Goal: Transaction & Acquisition: Purchase product/service

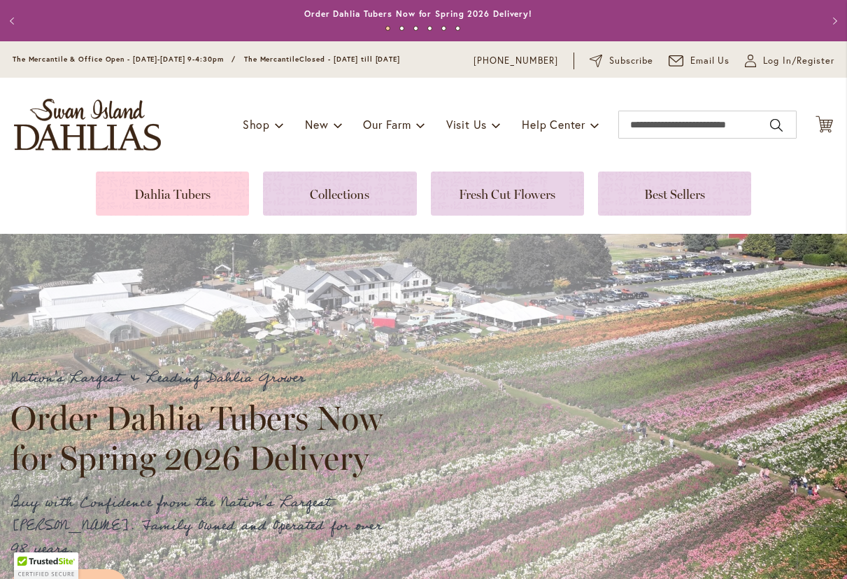
click at [150, 186] on link at bounding box center [172, 193] width 153 height 44
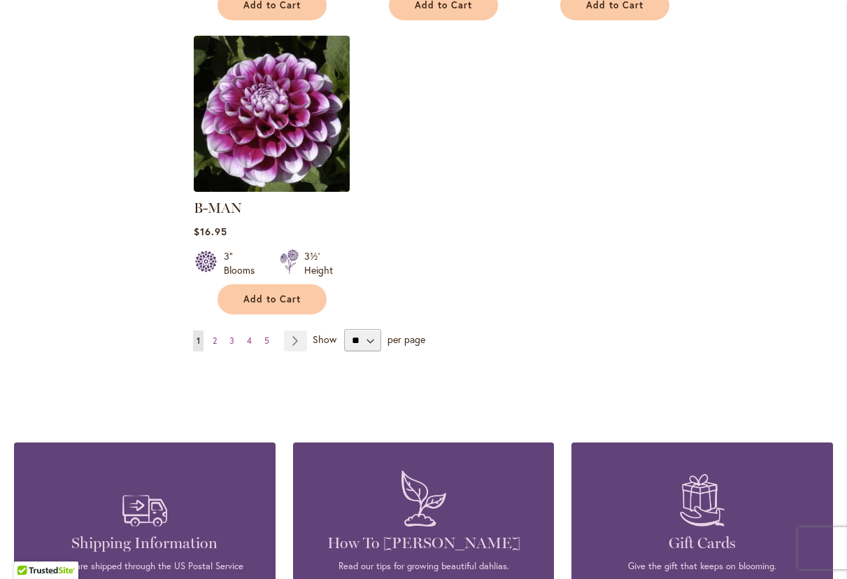
scroll to position [1819, 0]
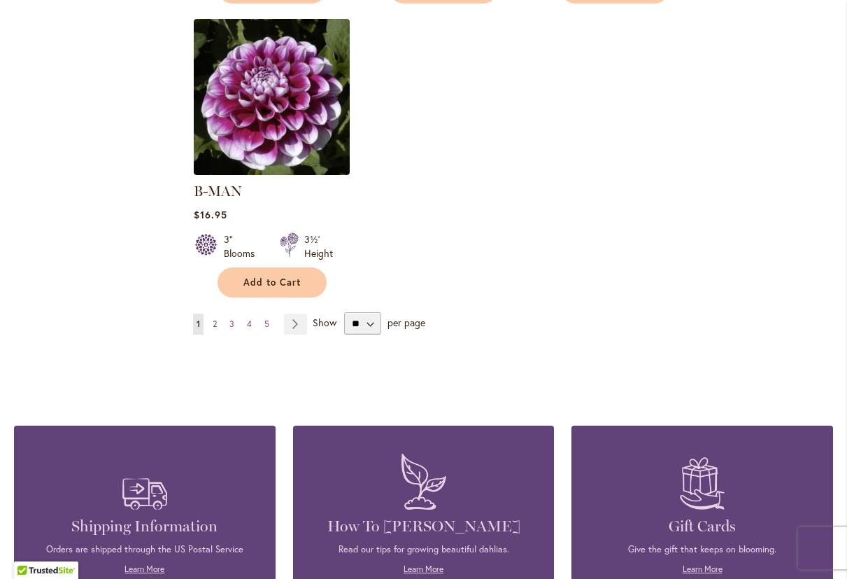
click at [216, 313] on link "Page 2" at bounding box center [214, 323] width 11 height 21
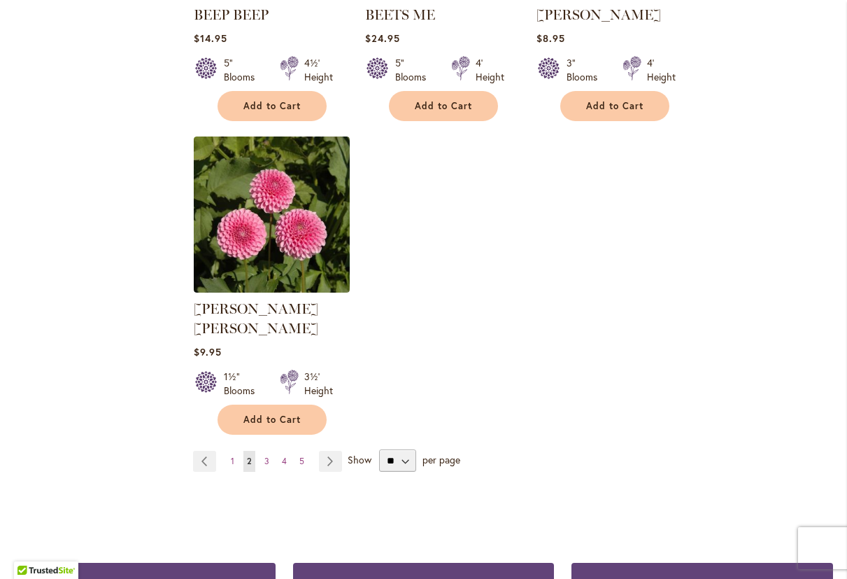
scroll to position [1749, 0]
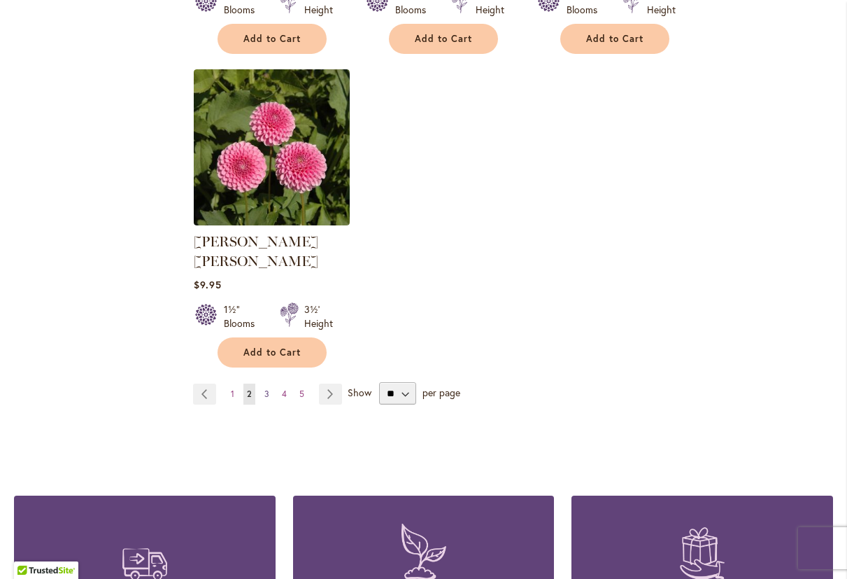
click at [268, 383] on link "Page 3" at bounding box center [267, 393] width 12 height 21
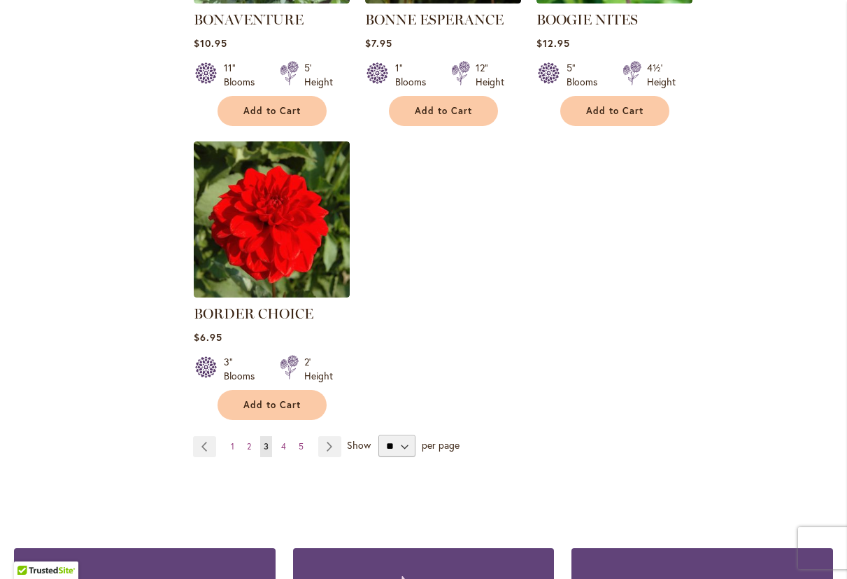
scroll to position [1749, 0]
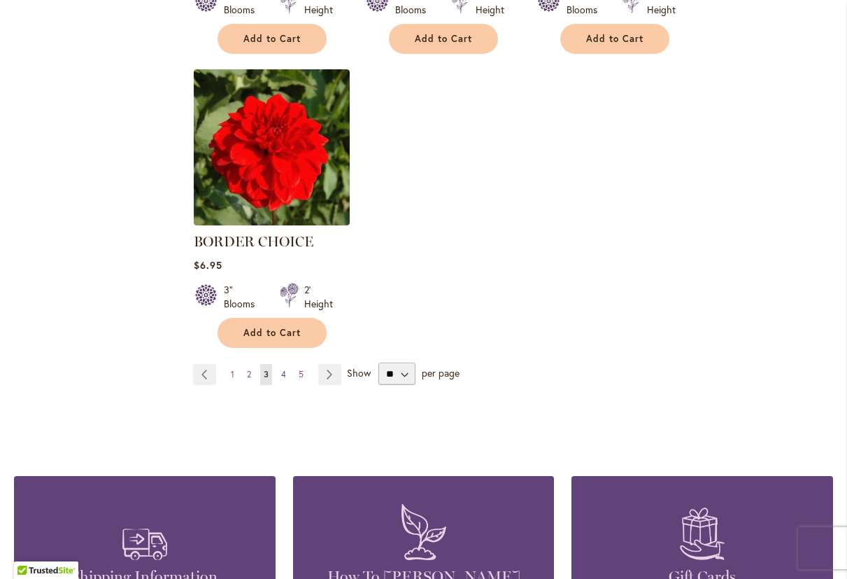
click at [284, 369] on span "4" at bounding box center [283, 374] width 5 height 10
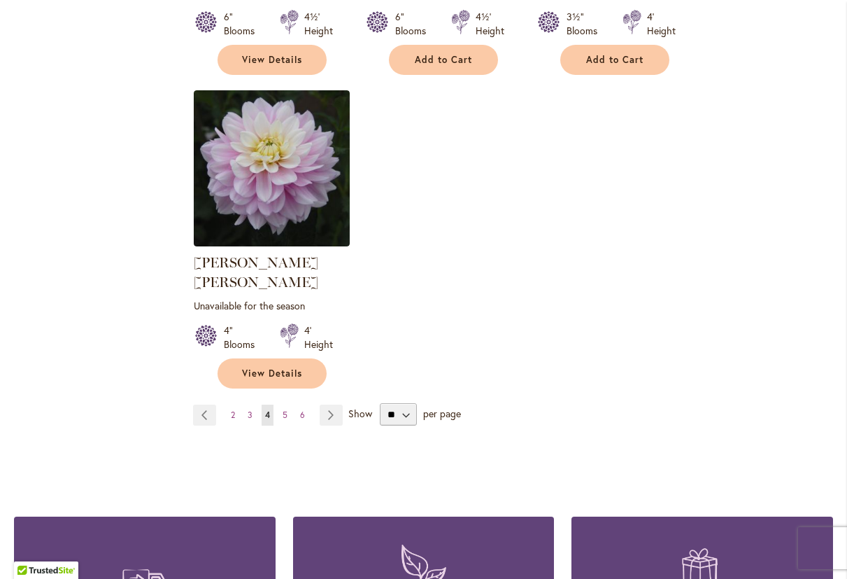
scroll to position [1749, 0]
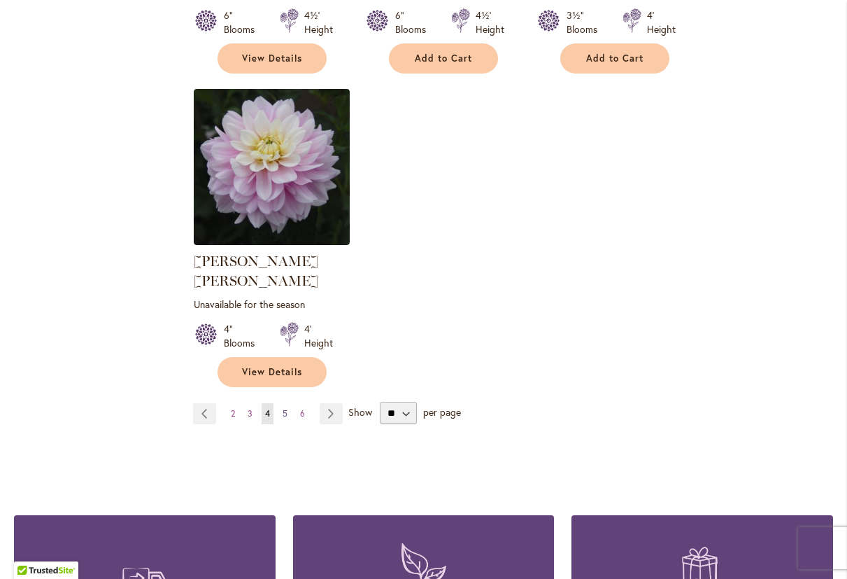
click at [284, 408] on span "5" at bounding box center [285, 413] width 5 height 10
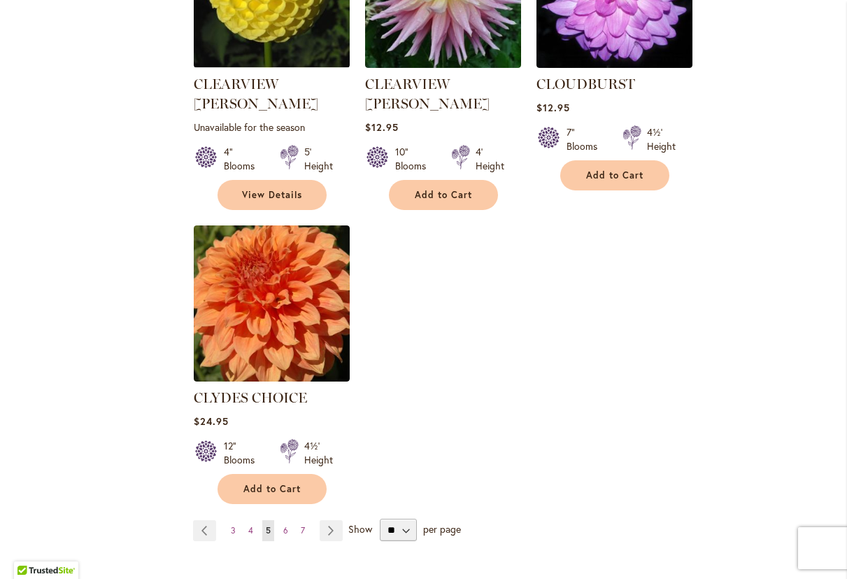
scroll to position [1679, 0]
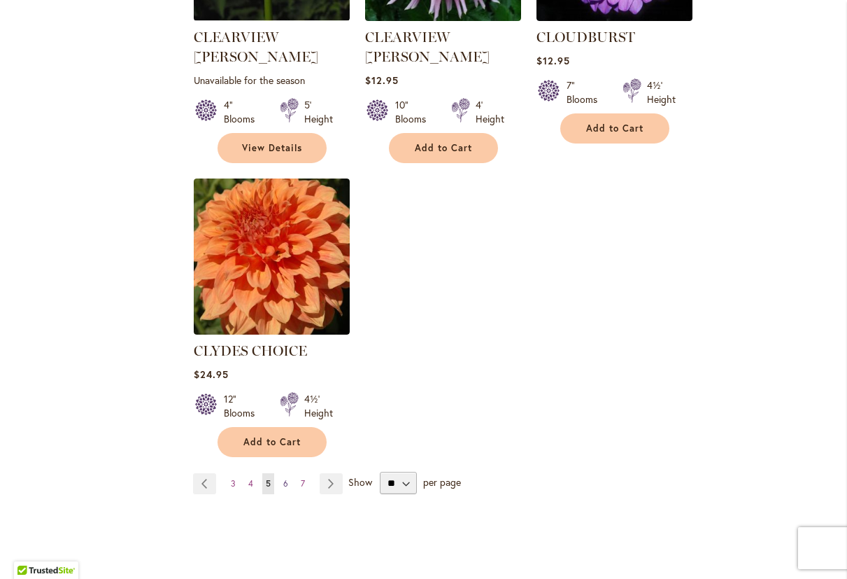
click at [283, 478] on span "6" at bounding box center [285, 483] width 5 height 10
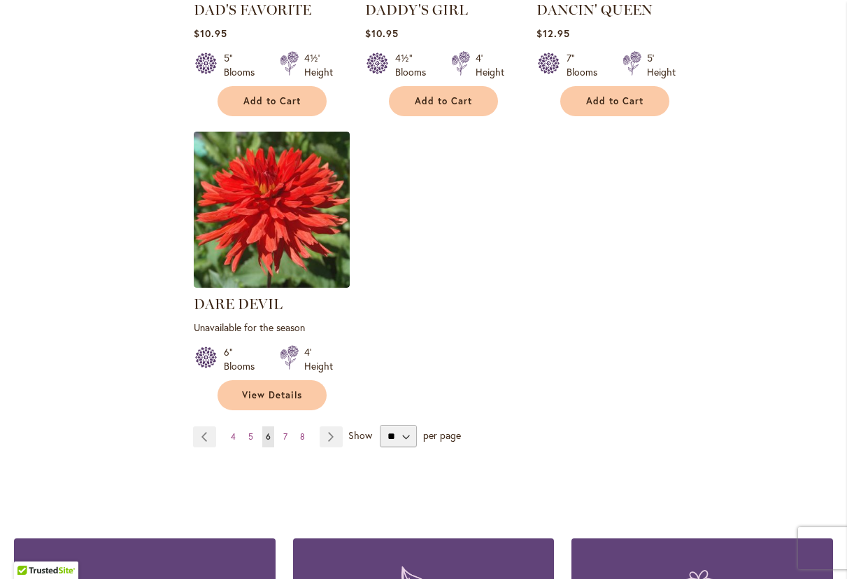
scroll to position [1749, 0]
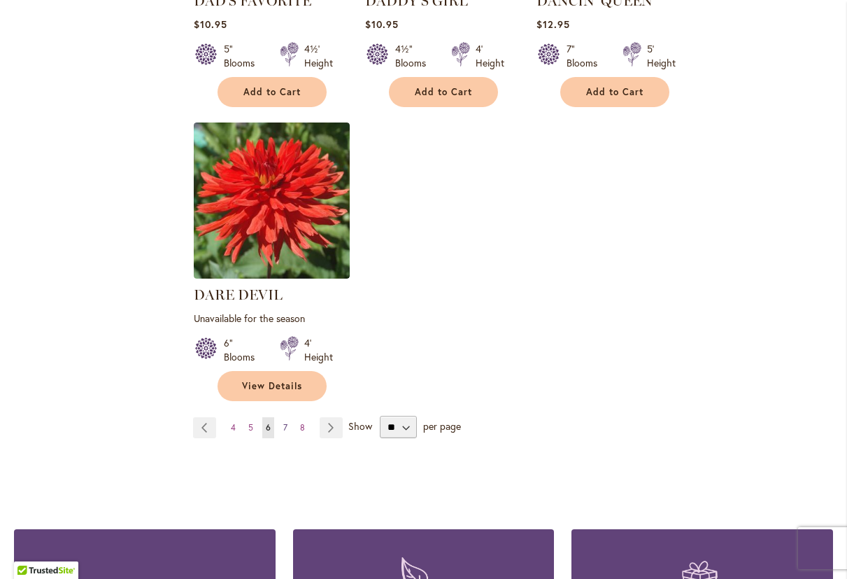
click at [285, 422] on span "7" at bounding box center [285, 427] width 4 height 10
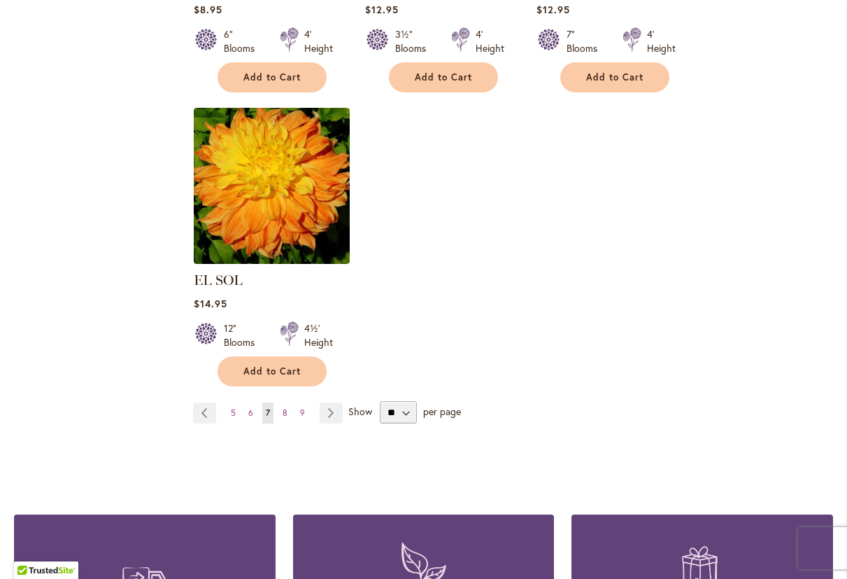
scroll to position [1749, 0]
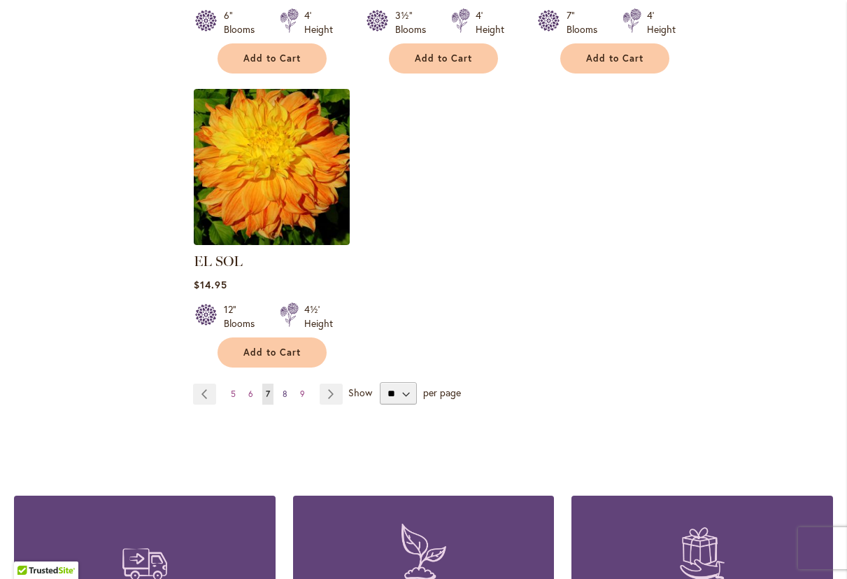
click at [284, 388] on span "8" at bounding box center [285, 393] width 5 height 10
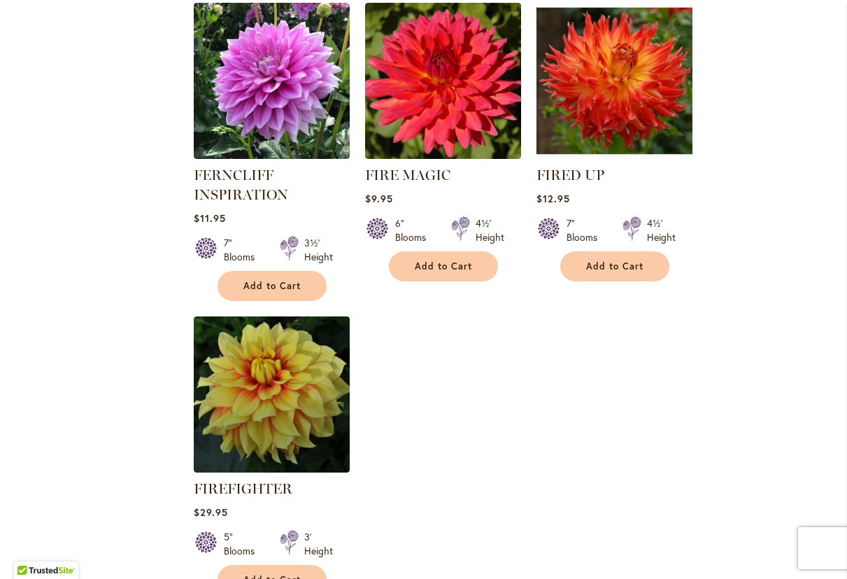
scroll to position [1679, 0]
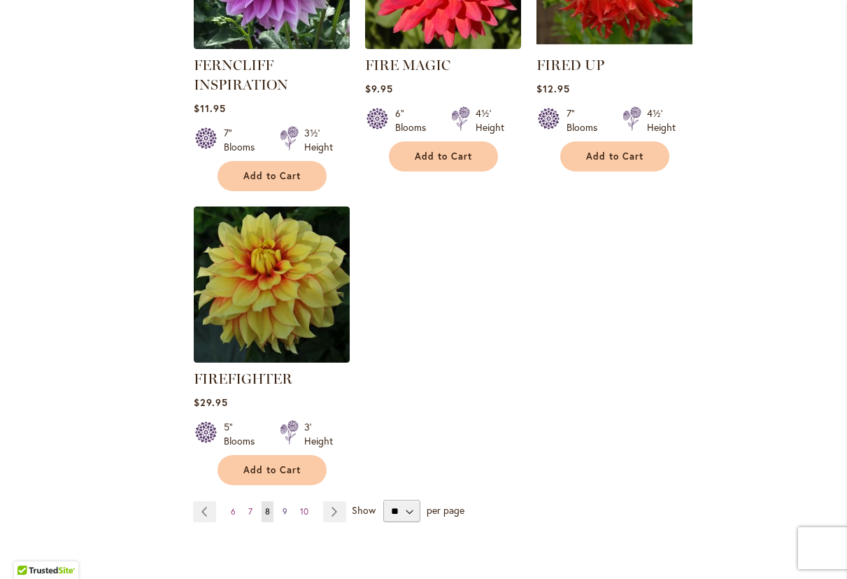
click at [285, 506] on span "9" at bounding box center [285, 511] width 5 height 10
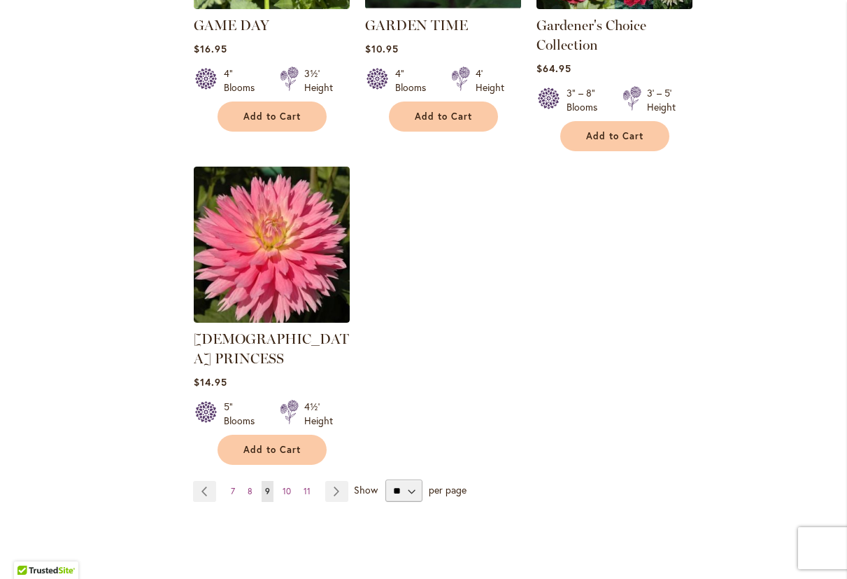
scroll to position [1749, 0]
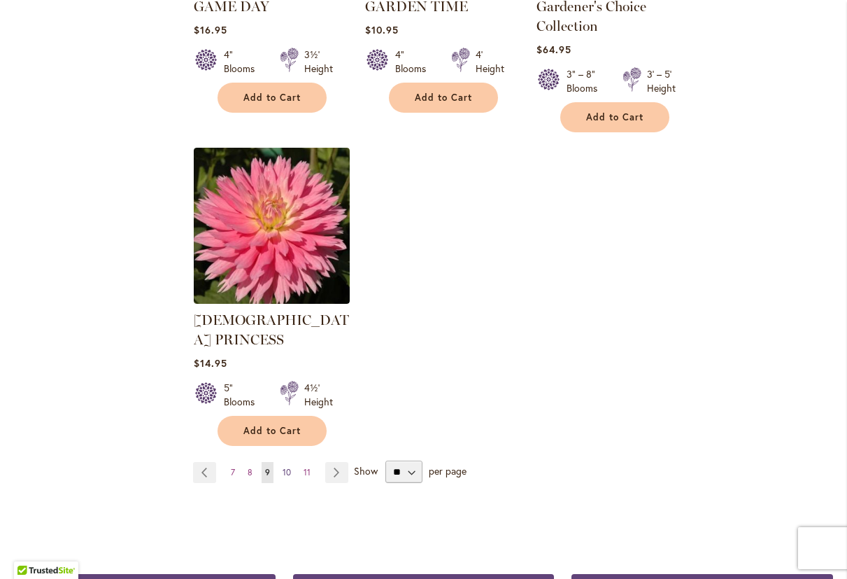
click at [285, 467] on span "10" at bounding box center [287, 472] width 8 height 10
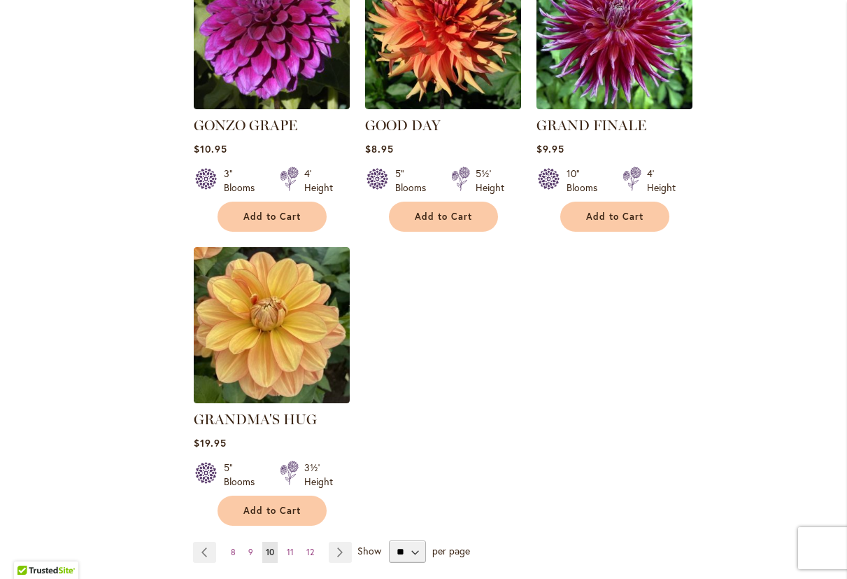
scroll to position [1609, 0]
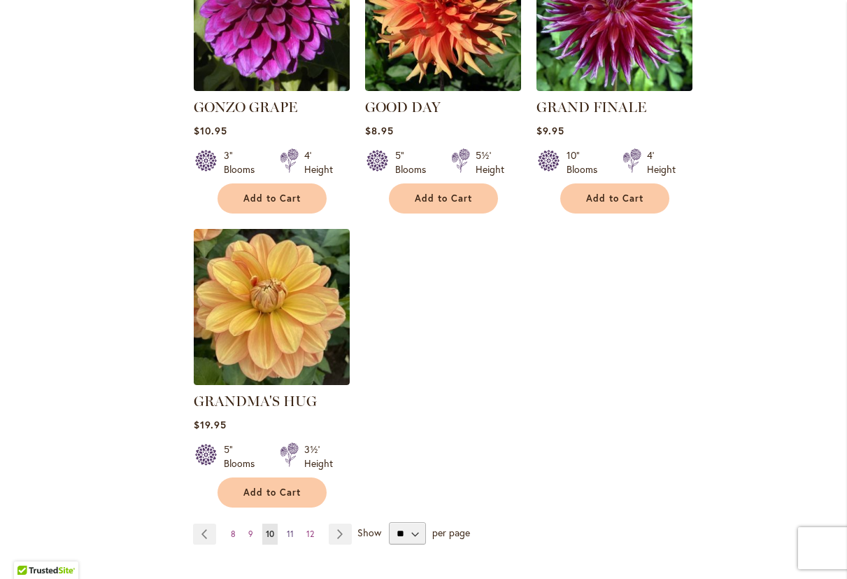
click at [294, 523] on link "Page 11" at bounding box center [290, 533] width 14 height 21
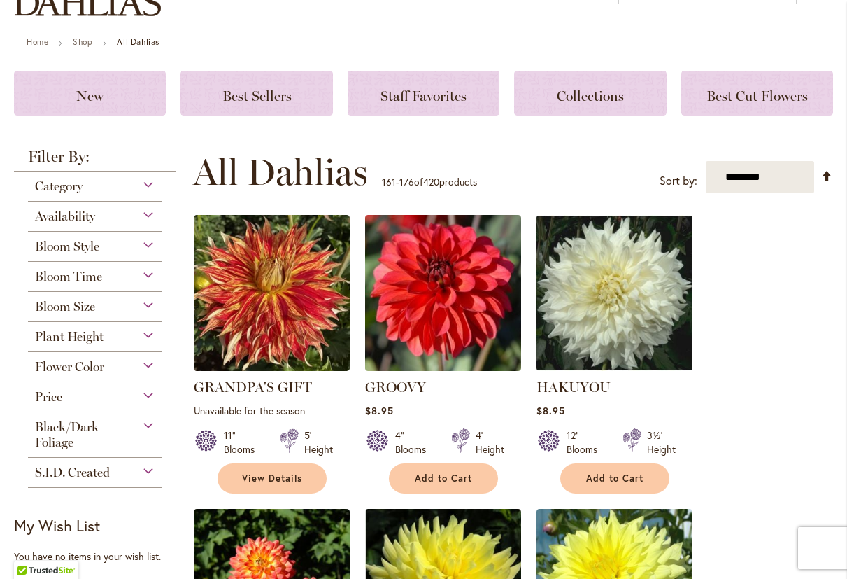
scroll to position [140, 0]
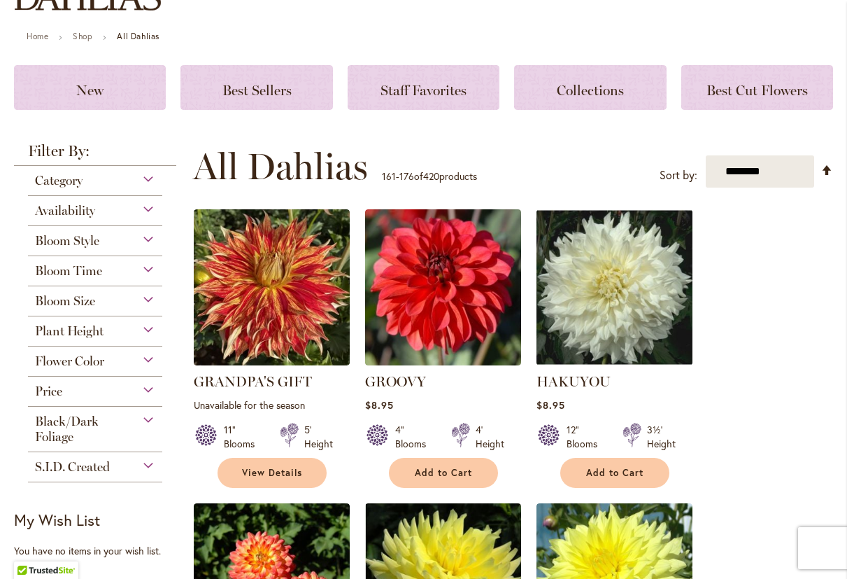
click at [143, 204] on div "Availability" at bounding box center [95, 207] width 134 height 22
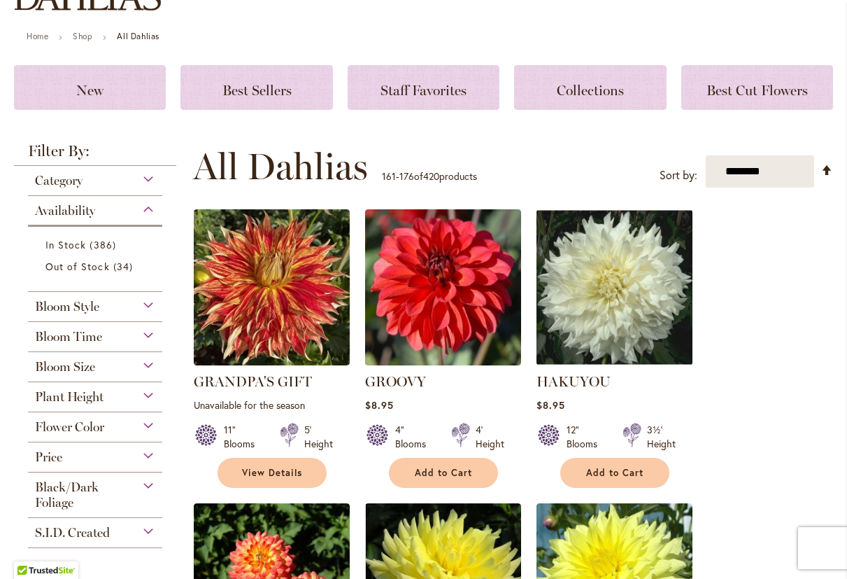
click at [145, 205] on div "Availability" at bounding box center [95, 207] width 134 height 22
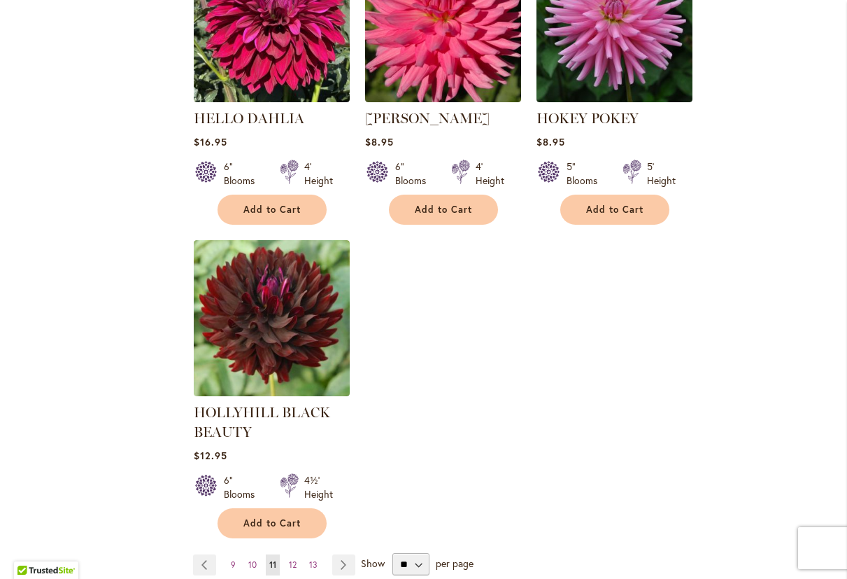
scroll to position [1749, 0]
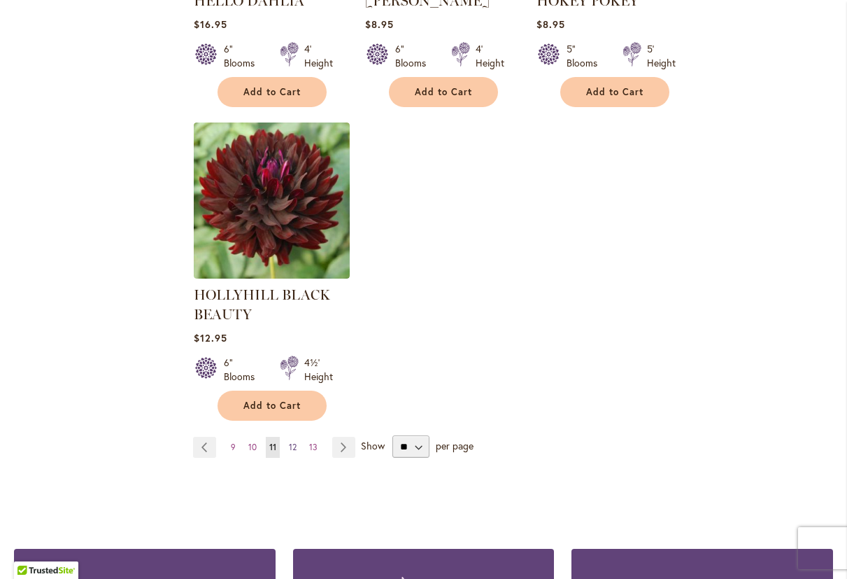
click at [295, 442] on span "12" at bounding box center [293, 446] width 8 height 10
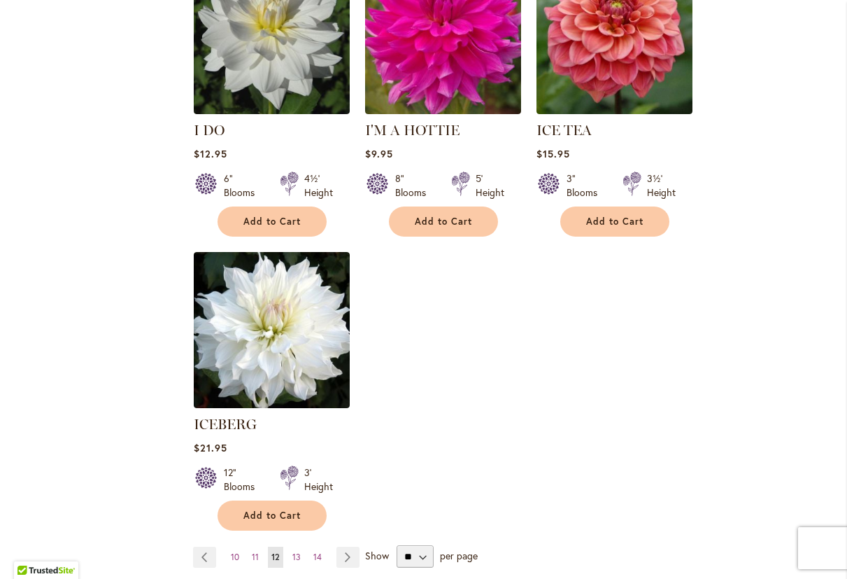
scroll to position [1609, 0]
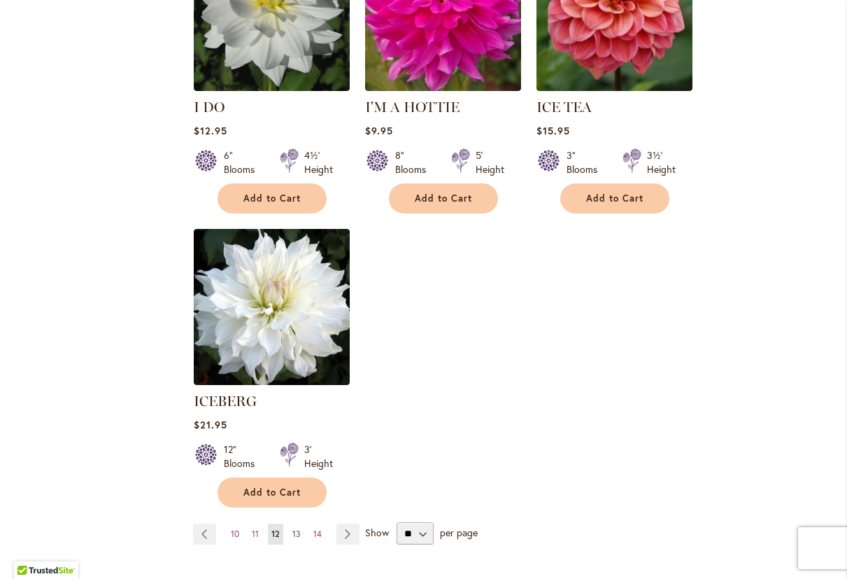
click at [295, 528] on span "13" at bounding box center [296, 533] width 8 height 10
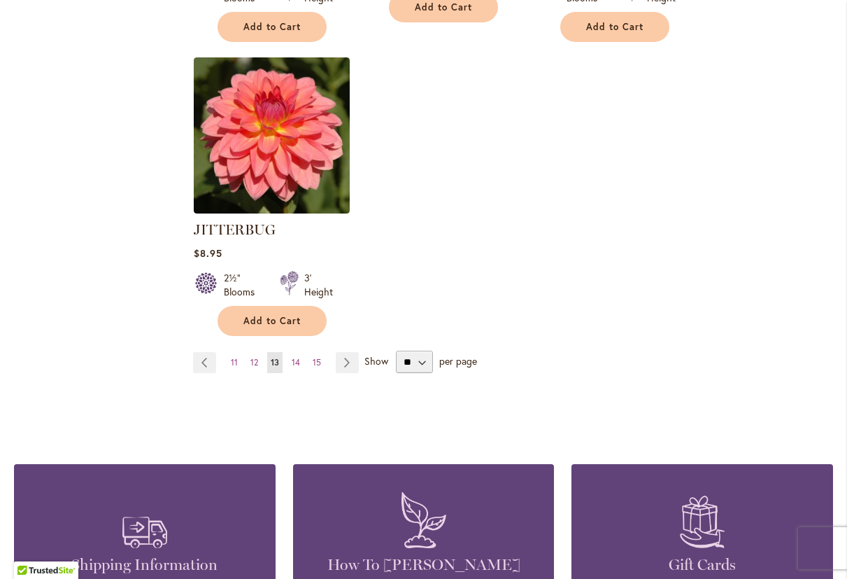
scroll to position [1819, 0]
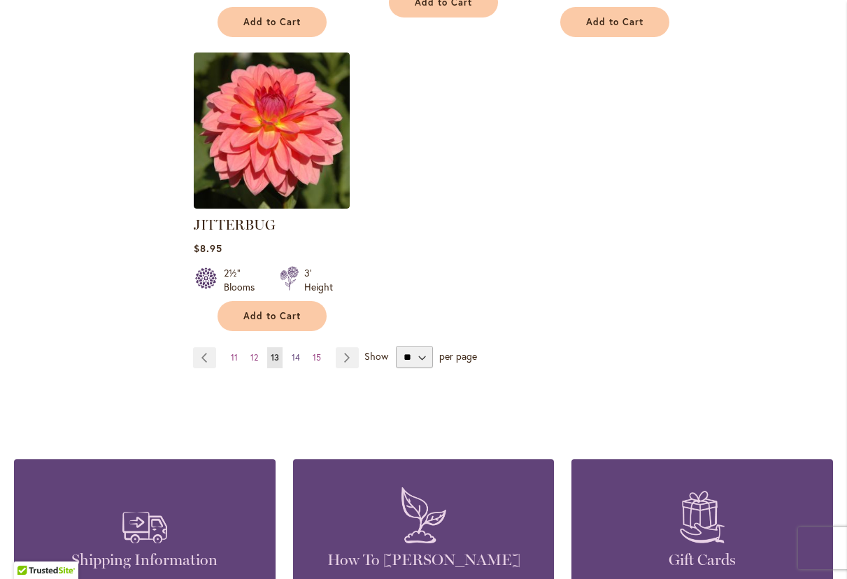
click at [297, 352] on span "14" at bounding box center [296, 357] width 8 height 10
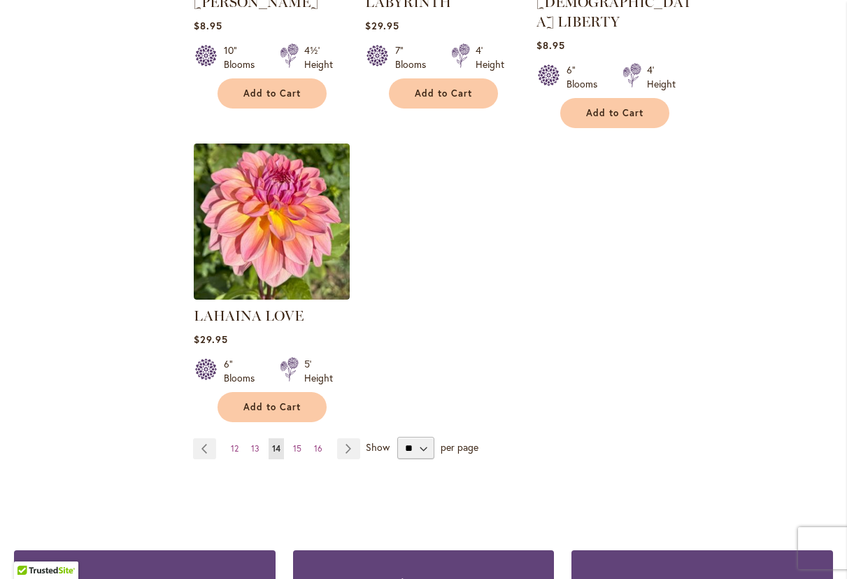
scroll to position [1819, 0]
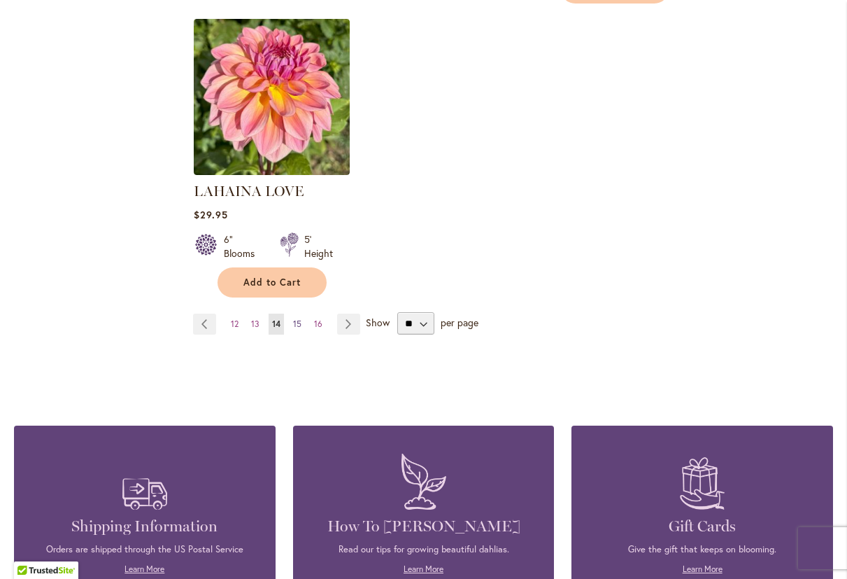
click at [297, 318] on span "15" at bounding box center [297, 323] width 8 height 10
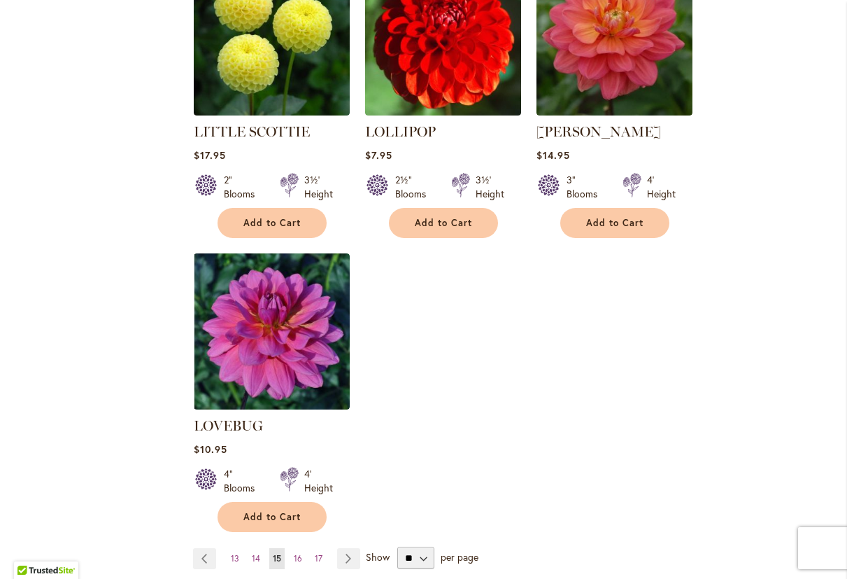
scroll to position [1609, 0]
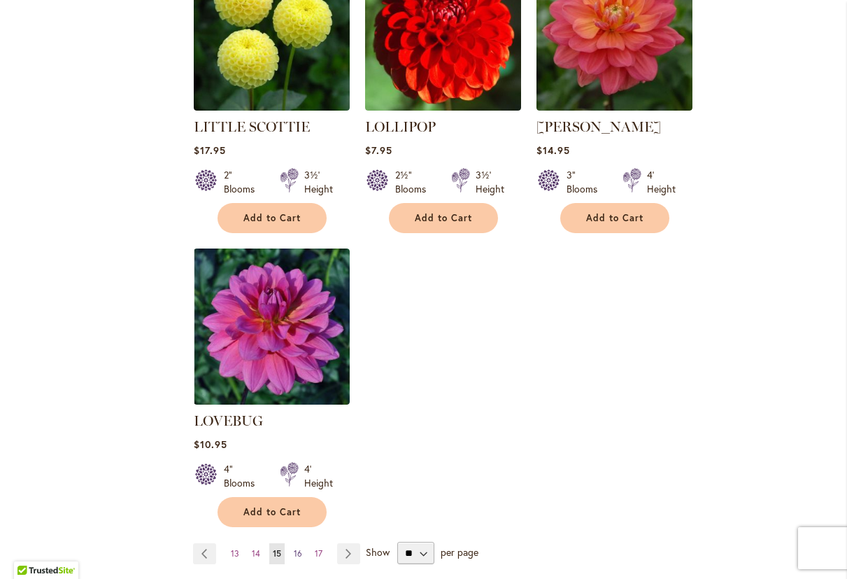
click at [294, 548] on span "16" at bounding box center [298, 553] width 8 height 10
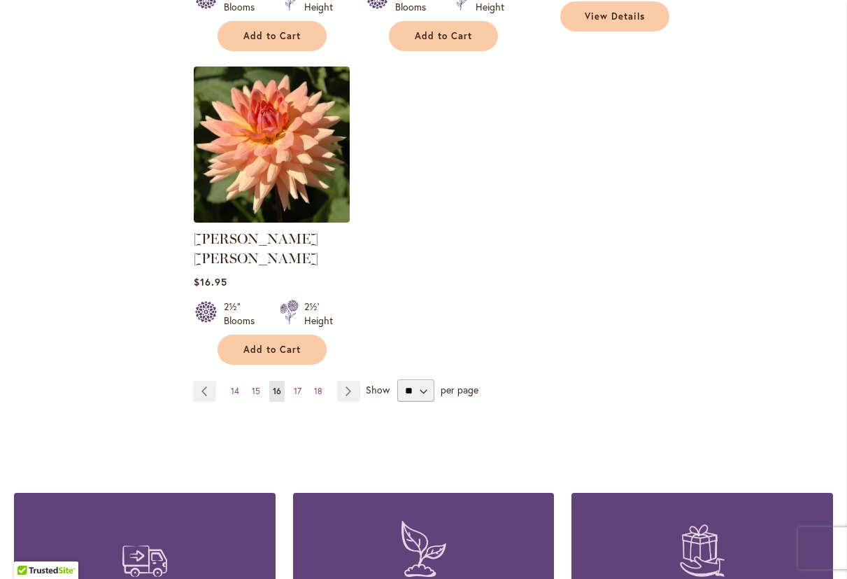
scroll to position [1819, 0]
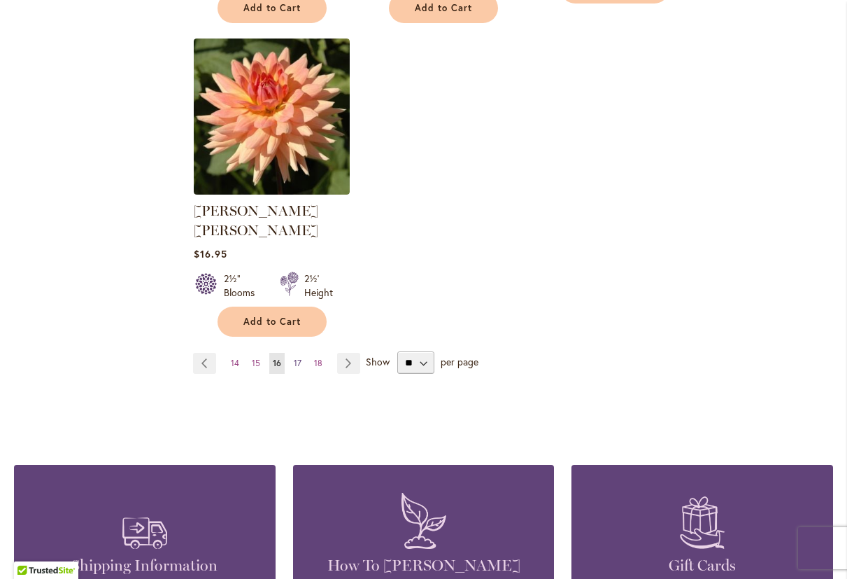
click at [299, 358] on span "17" at bounding box center [298, 363] width 8 height 10
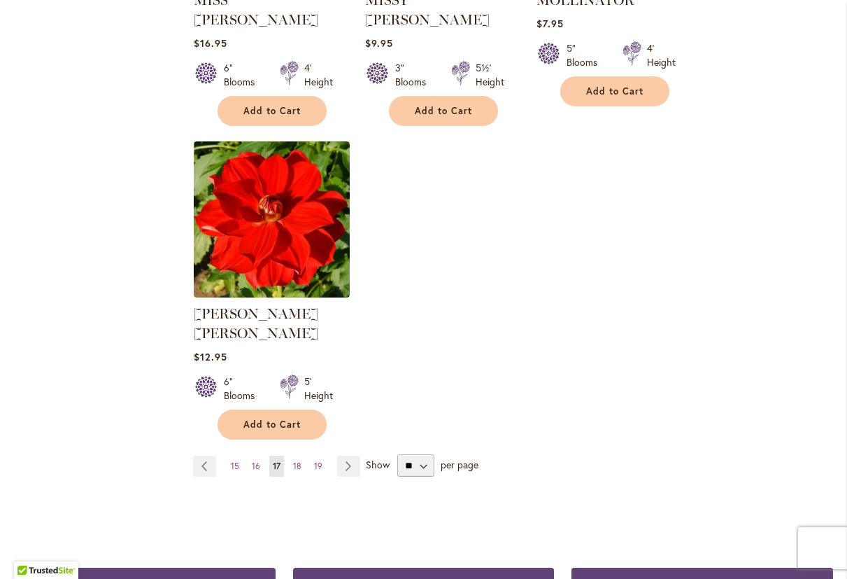
scroll to position [1749, 0]
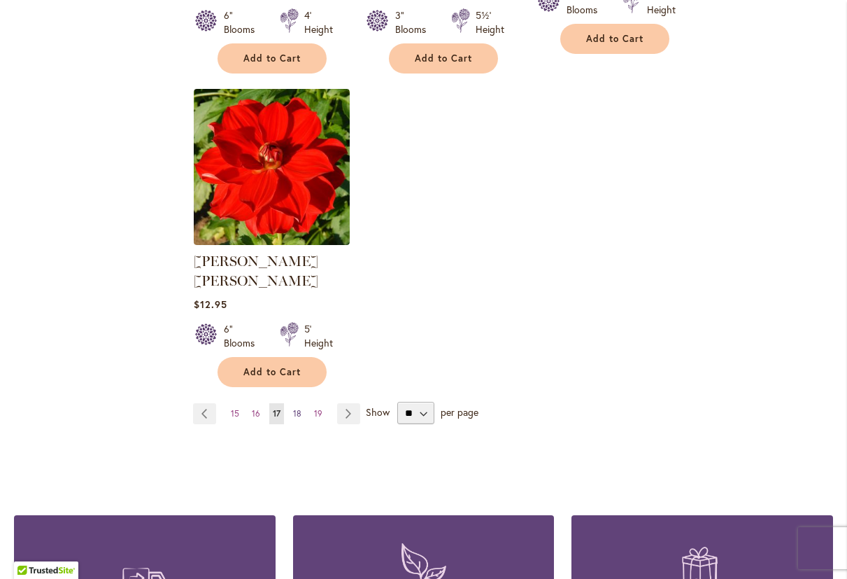
click at [297, 408] on span "18" at bounding box center [297, 413] width 8 height 10
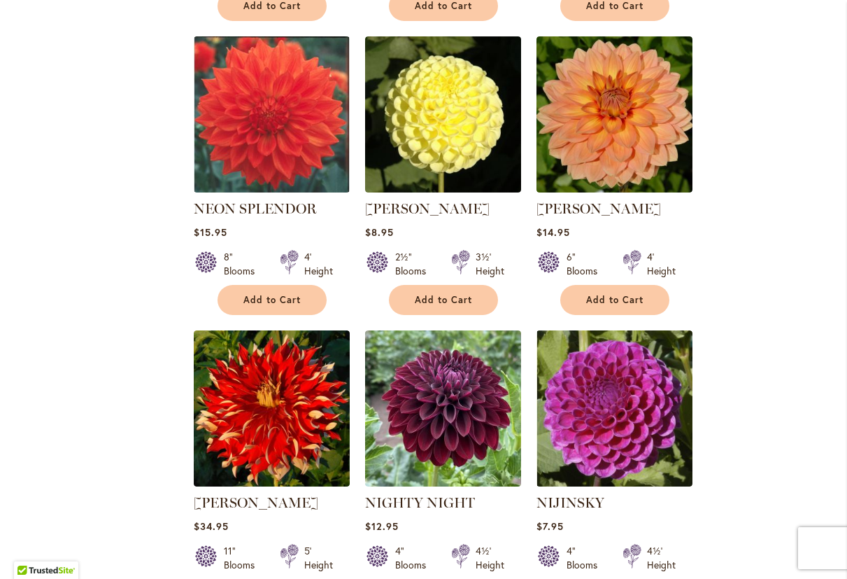
scroll to position [1189, 0]
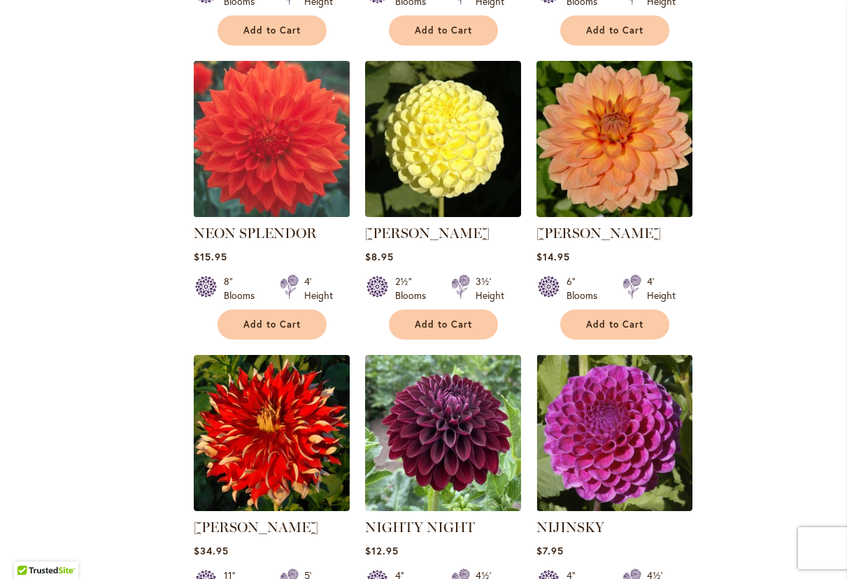
click at [272, 115] on img at bounding box center [272, 139] width 164 height 164
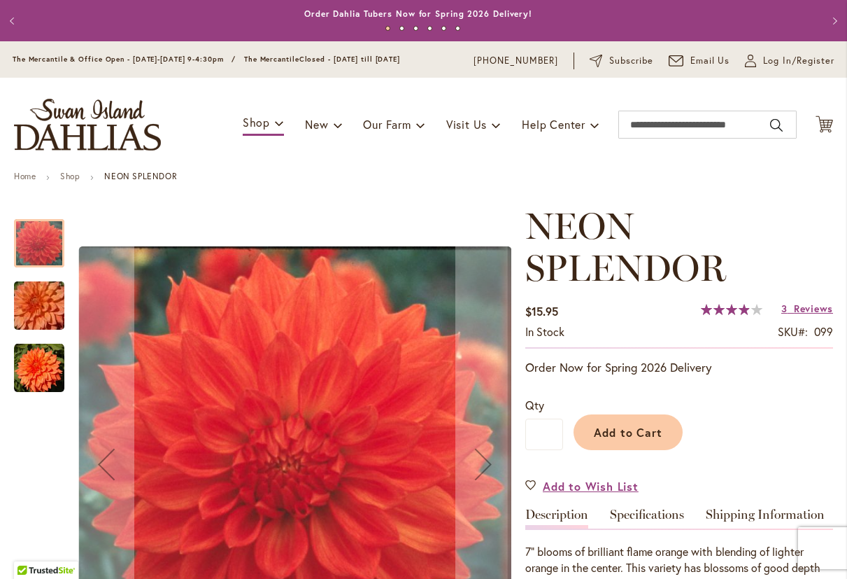
click at [43, 299] on img "Neon Splendor" at bounding box center [39, 305] width 101 height 67
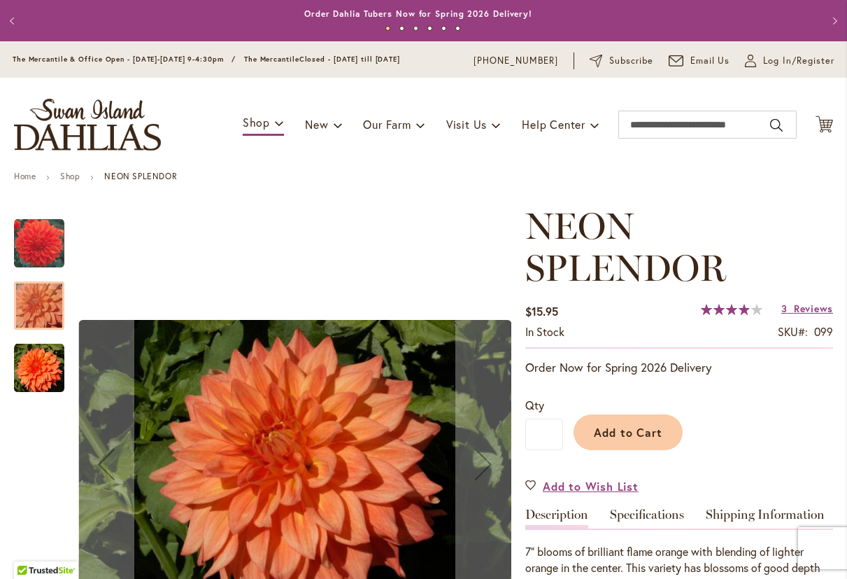
click at [42, 343] on img "Neon Splendor" at bounding box center [39, 368] width 50 height 50
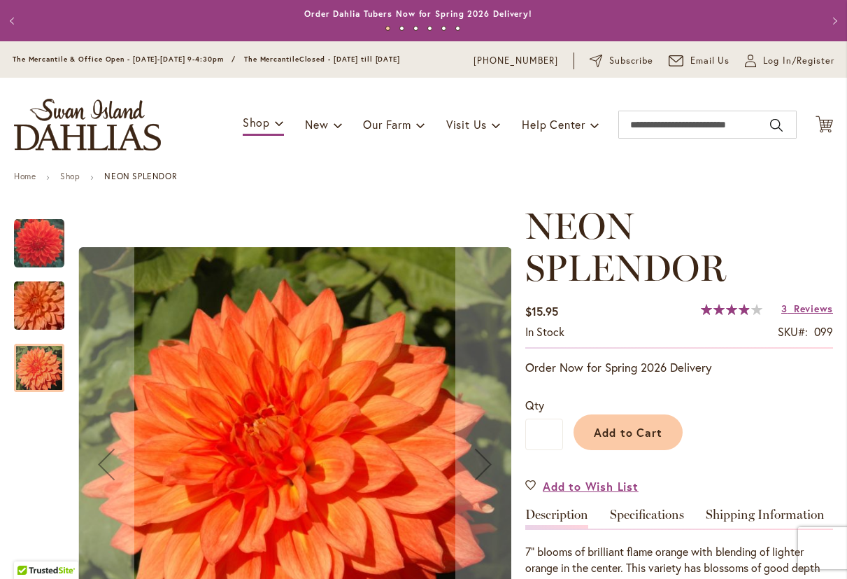
click at [38, 237] on img "Neon Splendor" at bounding box center [39, 243] width 50 height 51
